Goal: Find specific page/section: Find specific page/section

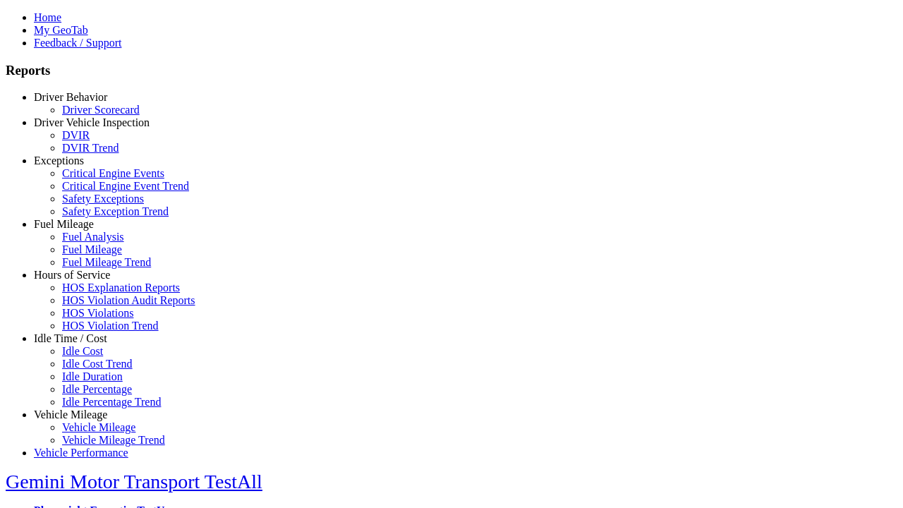
click at [81, 344] on link "Idle Time / Cost" at bounding box center [70, 338] width 73 height 12
click at [92, 396] on link "Idle Percentage Trend" at bounding box center [111, 402] width 99 height 12
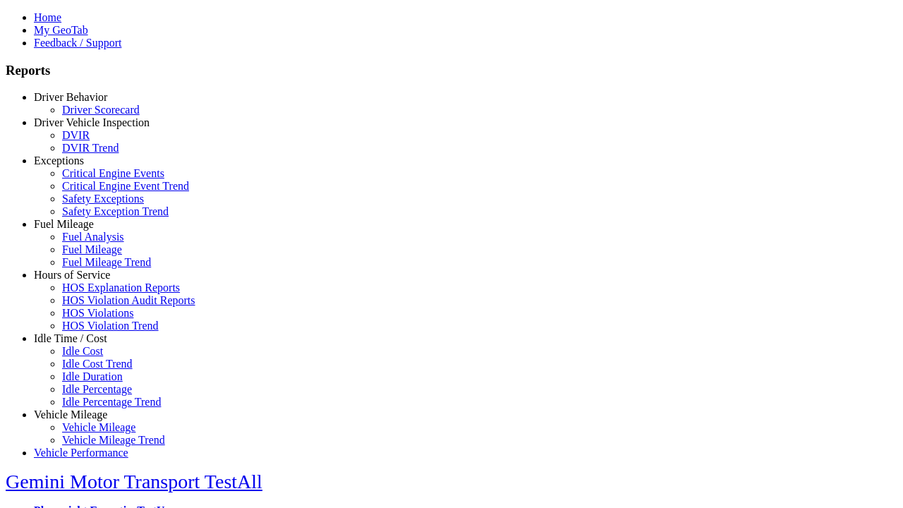
type input "*********"
